Goal: Contribute content: Add original content to the website for others to see

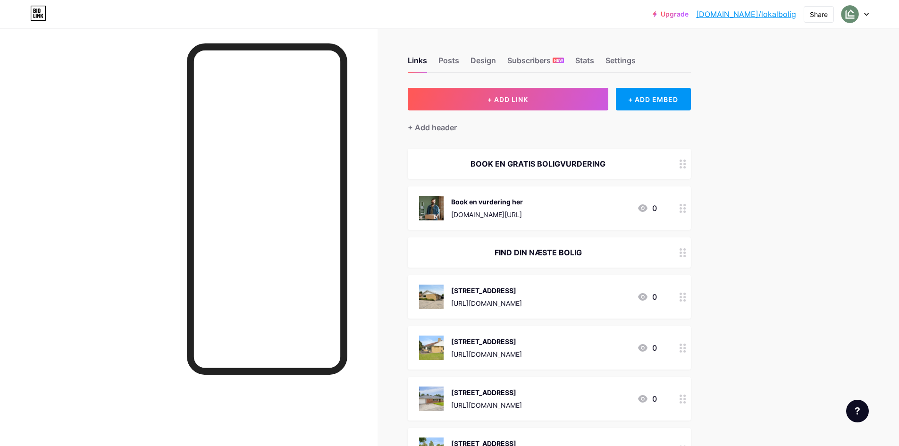
click at [524, 111] on div "+ Add header" at bounding box center [549, 121] width 283 height 23
click at [528, 100] on span "+ ADD LINK" at bounding box center [508, 99] width 41 height 8
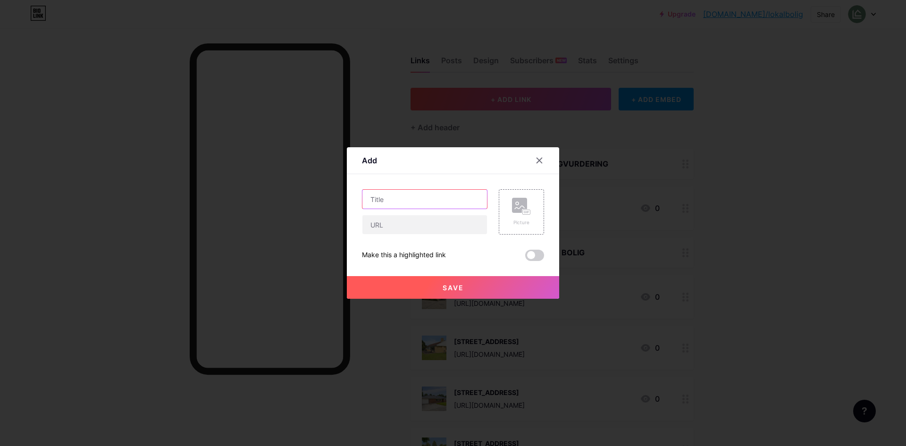
click at [434, 198] on input "text" at bounding box center [425, 199] width 125 height 19
type input "Pilekrogen 3, 5854 [PERSON_NAME]"
click at [427, 226] on input "text" at bounding box center [425, 224] width 125 height 19
paste input "[URL][DOMAIN_NAME]"
type input "[URL][DOMAIN_NAME]"
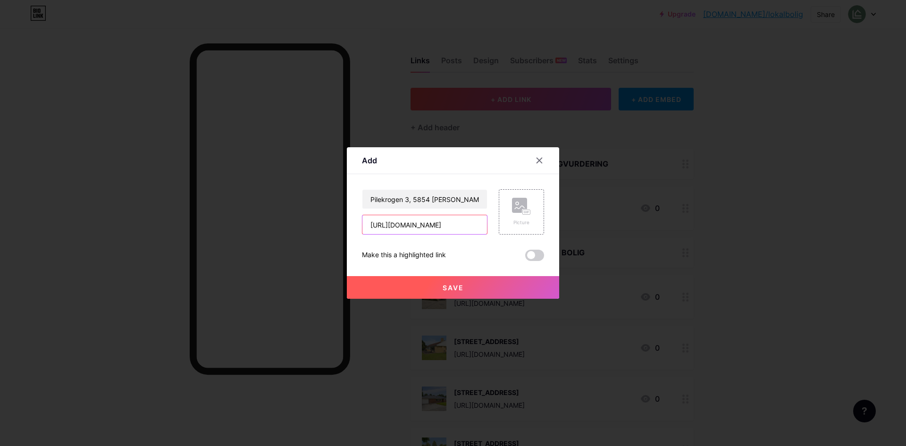
scroll to position [0, 130]
click at [512, 201] on rect at bounding box center [519, 205] width 15 height 15
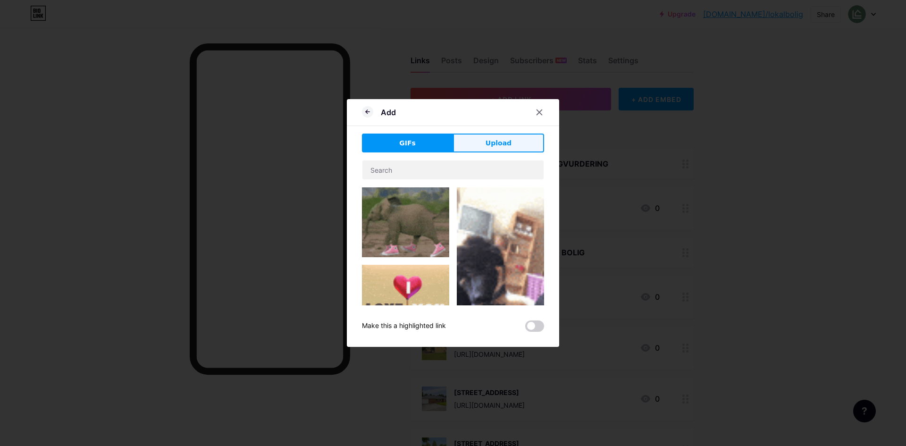
click at [518, 143] on button "Upload" at bounding box center [498, 143] width 91 height 19
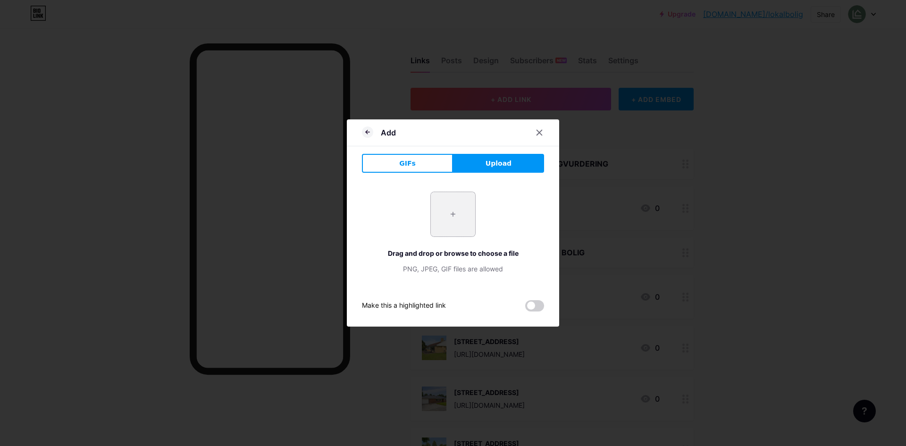
click at [444, 227] on input "file" at bounding box center [453, 214] width 44 height 44
type input "C:\fakepath\DSC00812.webp"
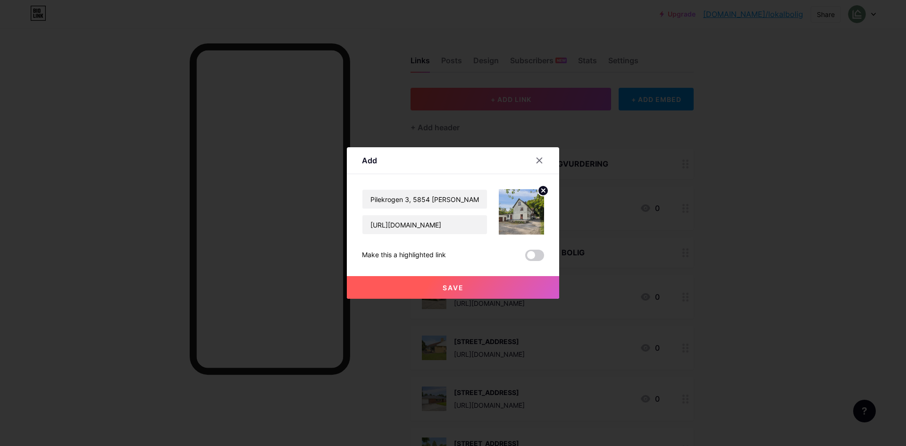
click at [492, 288] on button "Save" at bounding box center [453, 287] width 212 height 23
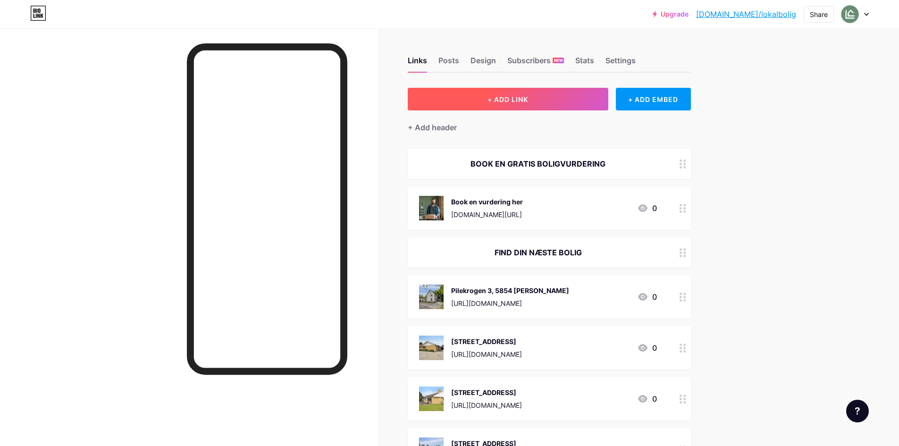
click at [527, 98] on span "+ ADD LINK" at bounding box center [508, 99] width 41 height 8
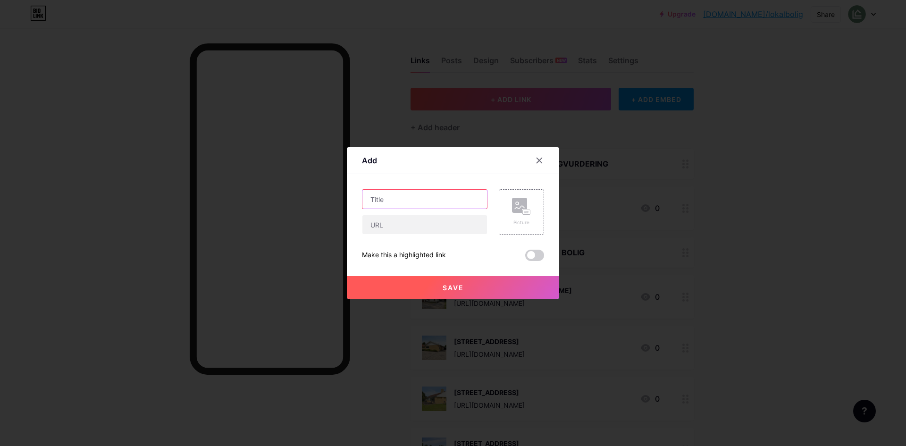
click at [401, 206] on input "text" at bounding box center [425, 199] width 125 height 19
type input "rasmus [STREET_ADDRESS]"
click at [409, 234] on div at bounding box center [425, 225] width 126 height 20
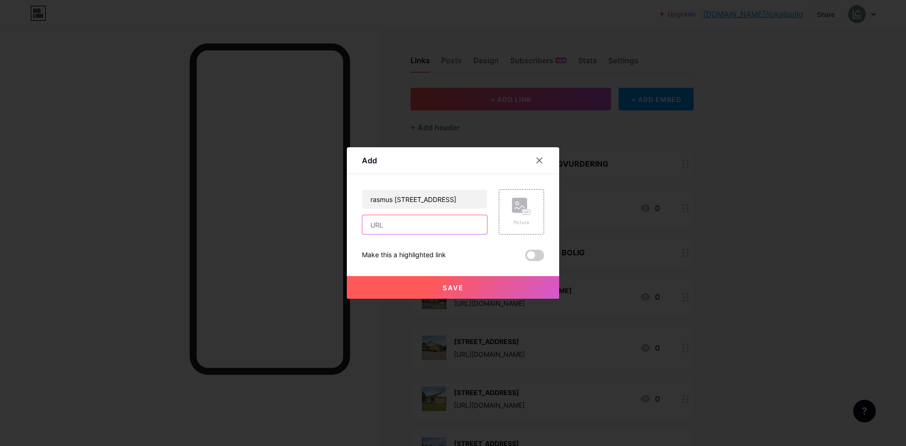
click at [415, 221] on input "text" at bounding box center [425, 224] width 125 height 19
paste input "[URL][DOMAIN_NAME]"
type input "[URL][DOMAIN_NAME]"
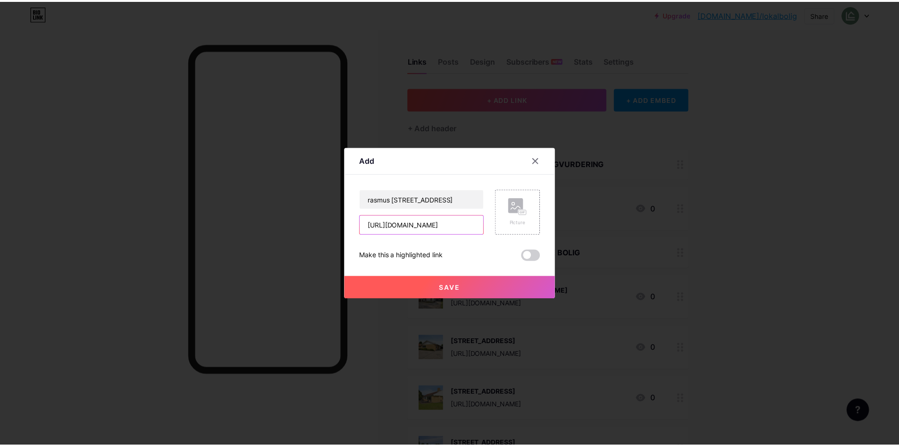
scroll to position [0, 0]
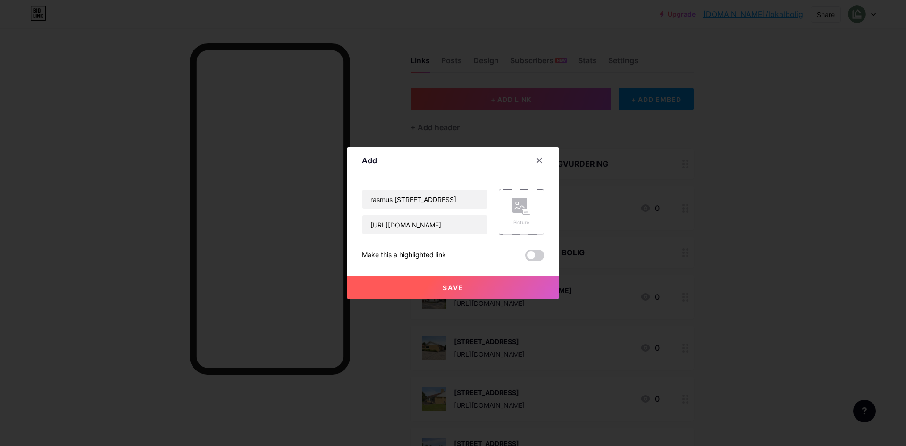
click at [512, 200] on rect at bounding box center [519, 205] width 15 height 15
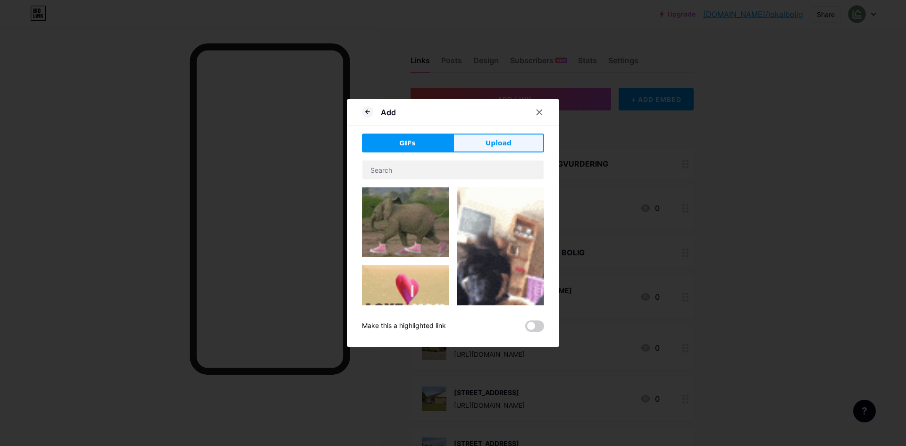
click at [518, 137] on button "Upload" at bounding box center [498, 143] width 91 height 19
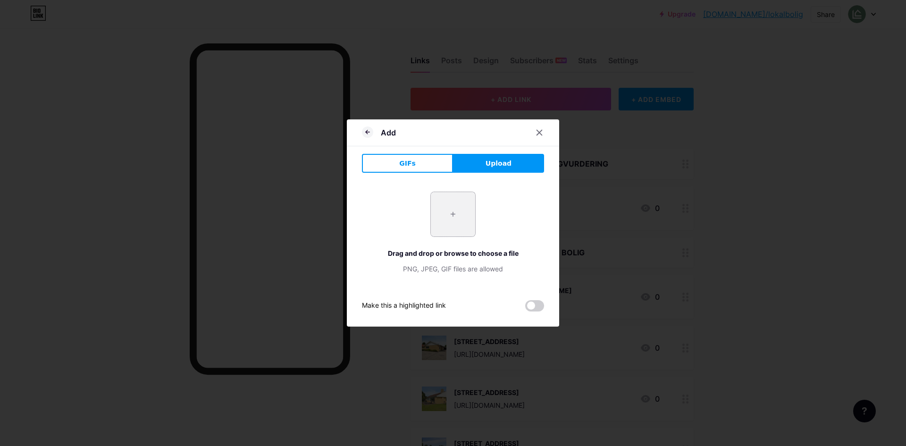
click at [468, 214] on input "file" at bounding box center [453, 214] width 44 height 44
type input "C:\fakepath\DSC06281.webp"
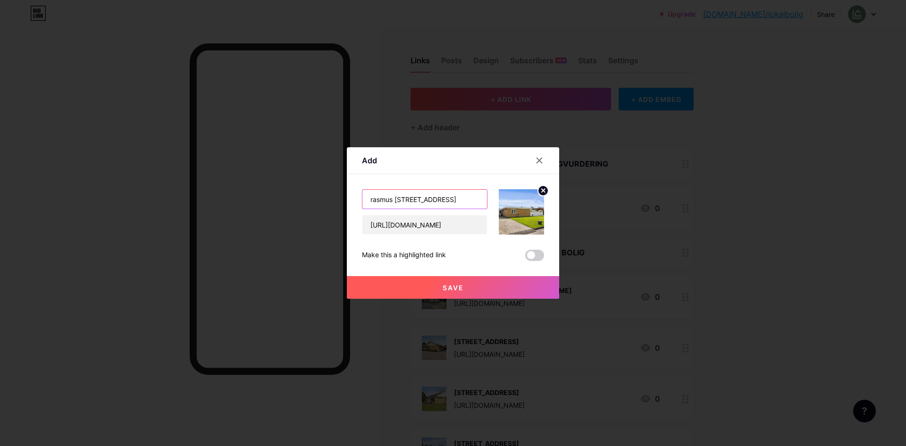
click at [372, 195] on input "rasmus [STREET_ADDRESS]" at bounding box center [425, 199] width 125 height 19
click at [410, 201] on input "Rasmus [STREET_ADDRESS]" at bounding box center [425, 199] width 125 height 19
type input "[PERSON_NAME][STREET_ADDRESS]"
click at [485, 287] on button "Save" at bounding box center [453, 287] width 212 height 23
